Goal: Use online tool/utility: Utilize a website feature to perform a specific function

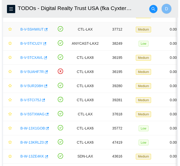
scroll to position [88, 0]
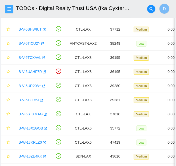
click at [12, 7] on span "menu" at bounding box center [9, 9] width 8 height 4
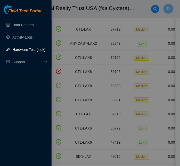
click at [29, 51] on link "Hardware Test (isok)" at bounding box center [28, 50] width 33 height 4
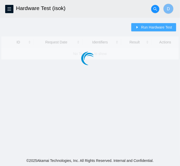
click at [156, 24] on span "Run Hardware Test" at bounding box center [156, 27] width 31 height 6
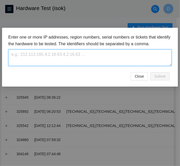
paste textarea "[TECHNICAL_ID],[TECHNICAL_ID],[TECHNICAL_ID],[TECHNICAL_ID],[TECHNICAL_ID],[TEC…"
click at [94, 56] on textarea at bounding box center [89, 57] width 163 height 17
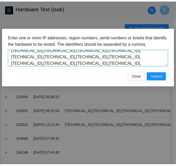
scroll to position [58, 0]
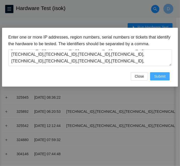
click at [164, 78] on span "Submit" at bounding box center [159, 77] width 11 height 6
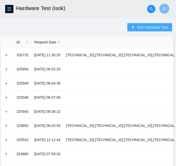
click at [141, 27] on span "Run Hardware Test" at bounding box center [152, 27] width 31 height 6
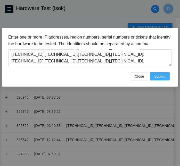
click at [160, 75] on span "Submit" at bounding box center [159, 77] width 11 height 6
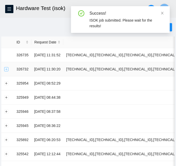
click at [6, 68] on button "Expand row" at bounding box center [6, 69] width 4 height 4
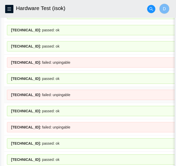
scroll to position [336, 0]
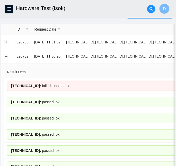
scroll to position [16, 0]
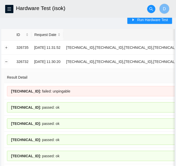
scroll to position [0, 0]
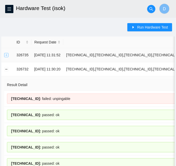
click at [6, 55] on button "Expand row" at bounding box center [6, 55] width 4 height 4
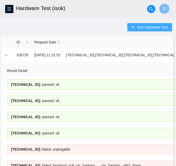
click at [144, 28] on span "Run Hardware Test" at bounding box center [152, 27] width 31 height 6
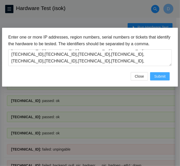
click at [161, 76] on span "Submit" at bounding box center [159, 77] width 11 height 6
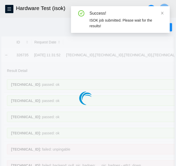
click at [99, 73] on div at bounding box center [87, 88] width 173 height 103
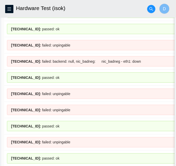
scroll to position [102, 0]
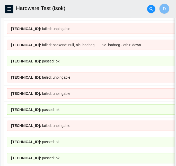
scroll to position [119, 0]
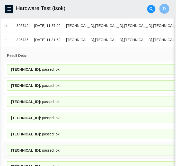
scroll to position [0, 0]
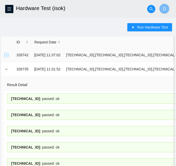
click at [7, 55] on button "Expand row" at bounding box center [6, 55] width 4 height 4
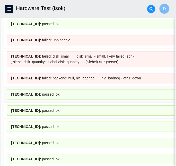
scroll to position [256, 0]
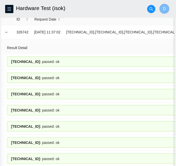
scroll to position [0, 0]
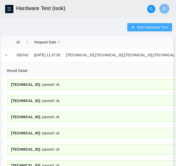
click at [151, 25] on span "Run Hardware Test" at bounding box center [152, 27] width 31 height 6
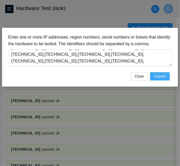
click at [162, 80] on button "Submit" at bounding box center [160, 76] width 20 height 8
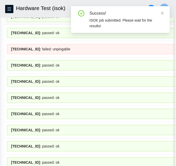
scroll to position [348, 0]
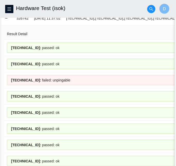
scroll to position [51, 0]
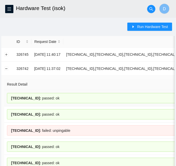
scroll to position [0, 0]
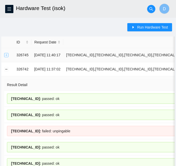
click at [6, 54] on button "Expand row" at bounding box center [6, 55] width 4 height 4
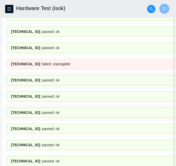
scroll to position [696, 0]
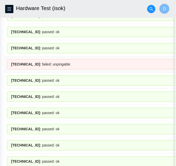
click at [33, 63] on span "[TECHNICAL_ID] :" at bounding box center [26, 65] width 30 height 4
drag, startPoint x: 33, startPoint y: 55, endPoint x: 13, endPoint y: 55, distance: 20.1
click at [13, 63] on span "[TECHNICAL_ID] :" at bounding box center [26, 65] width 30 height 4
copy span "[TECHNICAL_ID]"
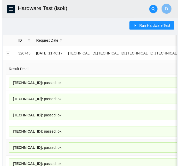
scroll to position [0, 0]
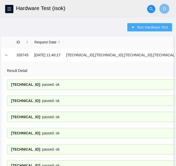
click at [141, 24] on span "Run Hardware Test" at bounding box center [152, 27] width 31 height 6
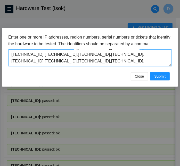
click at [98, 56] on textarea "[TECHNICAL_ID],[TECHNICAL_ID],[TECHNICAL_ID],[TECHNICAL_ID],[TECHNICAL_ID],[TEC…" at bounding box center [89, 57] width 163 height 17
paste textarea "66"
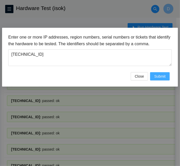
click at [159, 72] on button "Submit" at bounding box center [160, 76] width 20 height 8
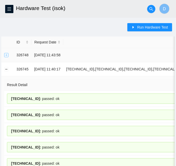
click at [6, 54] on button "Expand row" at bounding box center [6, 55] width 4 height 4
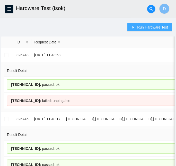
click at [138, 26] on button "Run Hardware Test" at bounding box center [149, 27] width 45 height 8
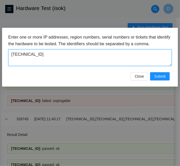
click at [84, 55] on textarea "[TECHNICAL_ID]" at bounding box center [89, 57] width 163 height 17
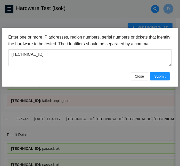
click at [74, 106] on div "Enter one or more IP addresses, region numbers, serial numbers or tickets that …" at bounding box center [90, 83] width 180 height 166
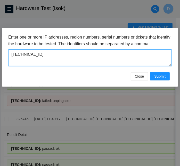
click at [59, 57] on textarea "[TECHNICAL_ID]" at bounding box center [89, 57] width 163 height 17
type textarea "[TECHNICAL_ID]"
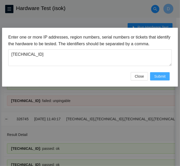
click at [161, 78] on span "Submit" at bounding box center [159, 77] width 11 height 6
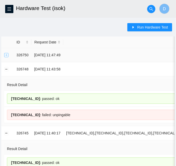
click at [6, 55] on button "Expand row" at bounding box center [6, 55] width 4 height 4
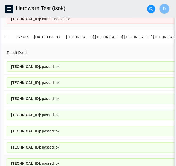
scroll to position [148, 0]
